Goal: Transaction & Acquisition: Purchase product/service

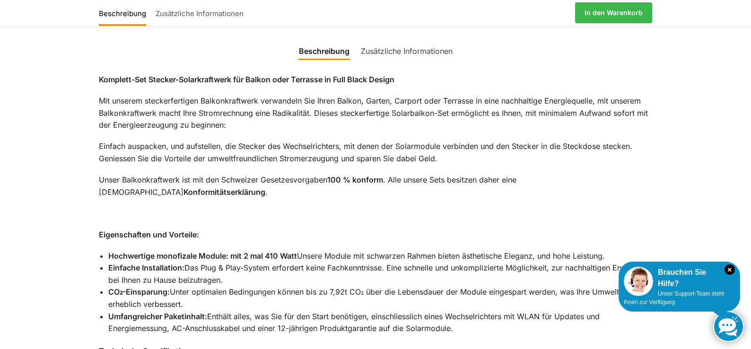
scroll to position [700, 0]
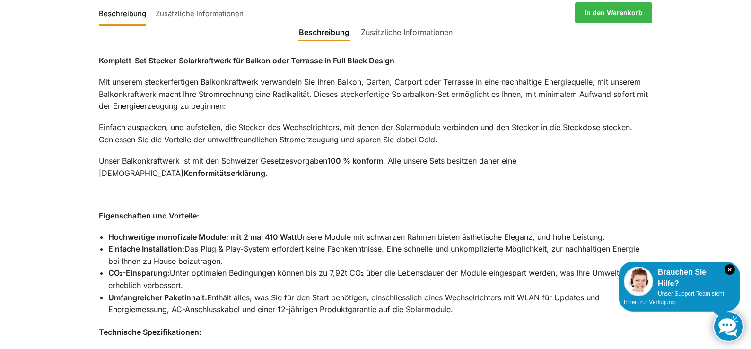
click at [509, 292] on li "Umfangreicher Paketinhalt: Enthält alles, was Sie für den Start benötigen, eins…" at bounding box center [380, 304] width 544 height 24
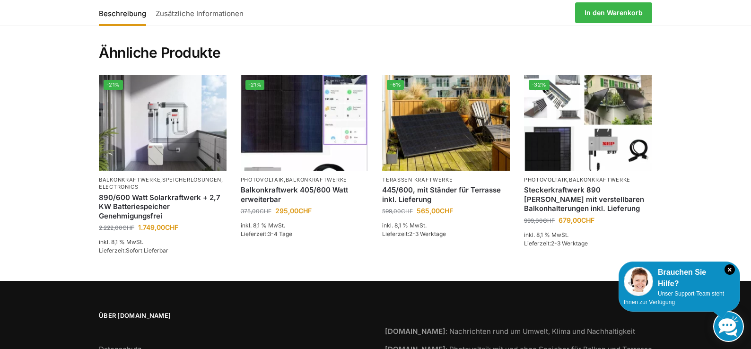
scroll to position [1528, 0]
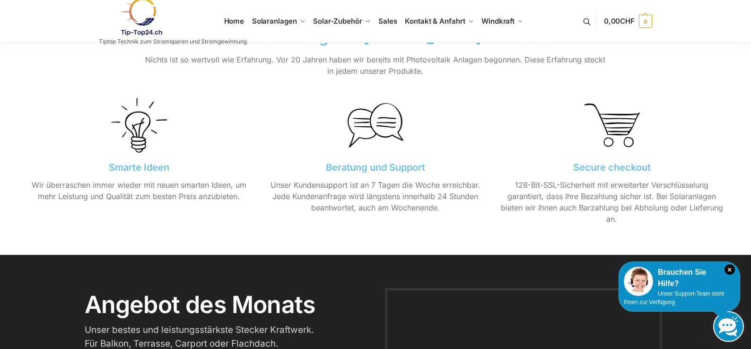
scroll to position [1003, 0]
